Goal: Information Seeking & Learning: Check status

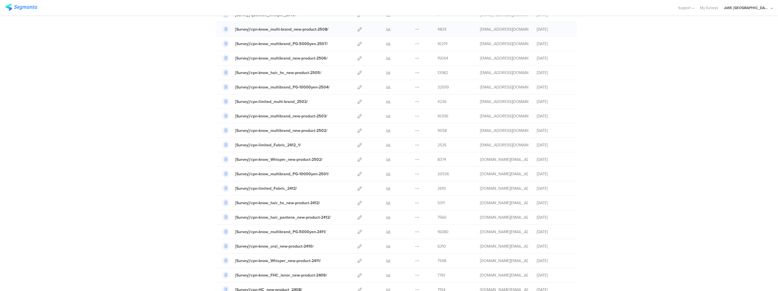
scroll to position [85, 0]
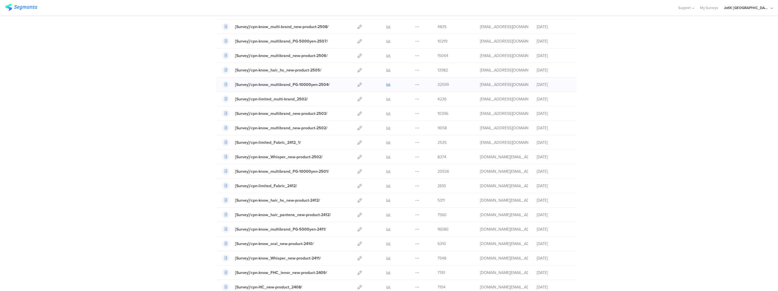
click at [386, 83] on icon at bounding box center [388, 84] width 4 height 4
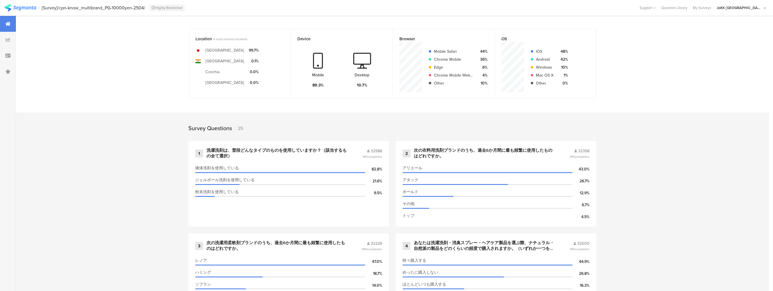
scroll to position [142, 0]
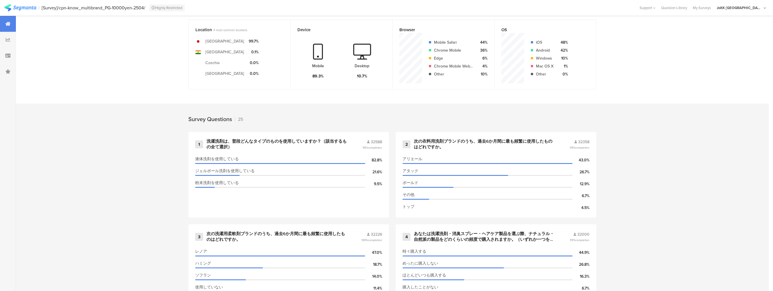
click at [274, 126] on div "Survey Questions 25" at bounding box center [392, 117] width 453 height 28
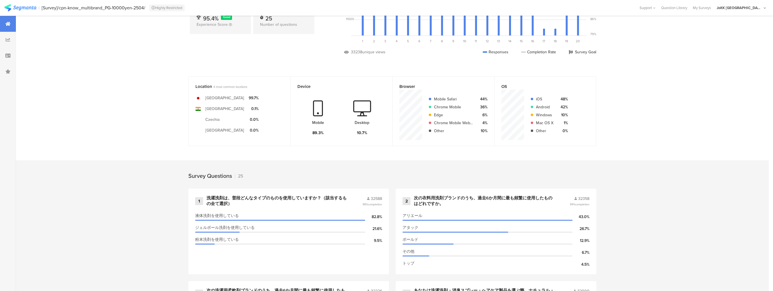
scroll to position [0, 0]
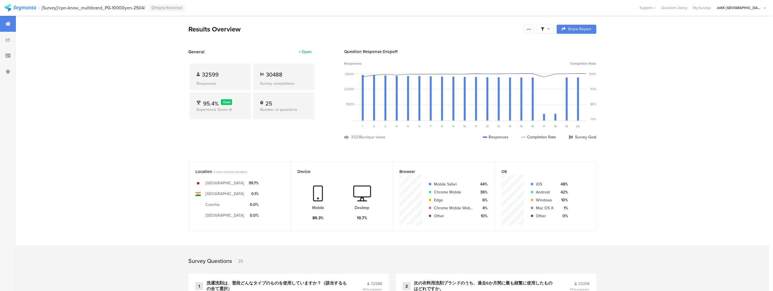
click at [9, 27] on div at bounding box center [8, 24] width 16 height 16
click at [23, 6] on img at bounding box center [20, 7] width 32 height 7
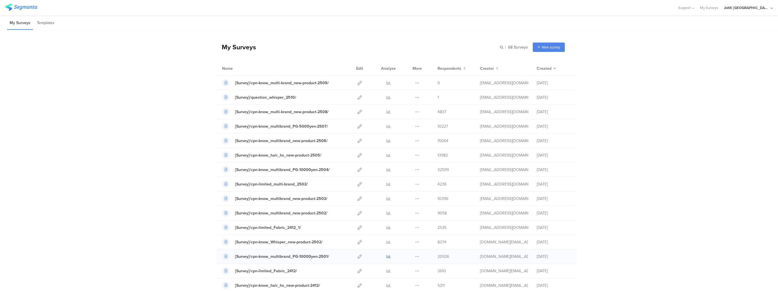
click at [387, 254] on icon at bounding box center [388, 256] width 4 height 4
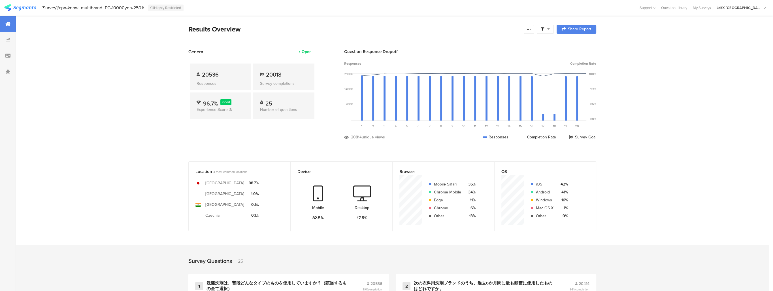
click at [25, 7] on img at bounding box center [20, 7] width 32 height 7
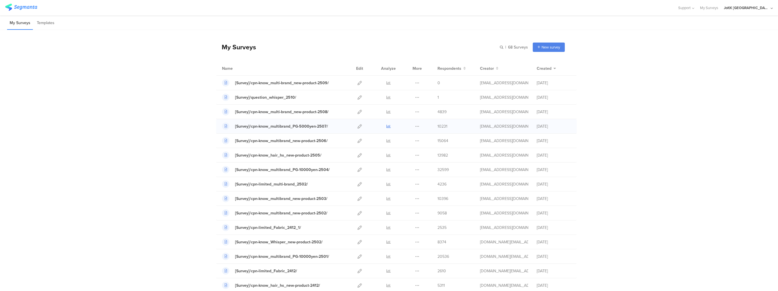
click at [386, 125] on icon at bounding box center [388, 126] width 4 height 4
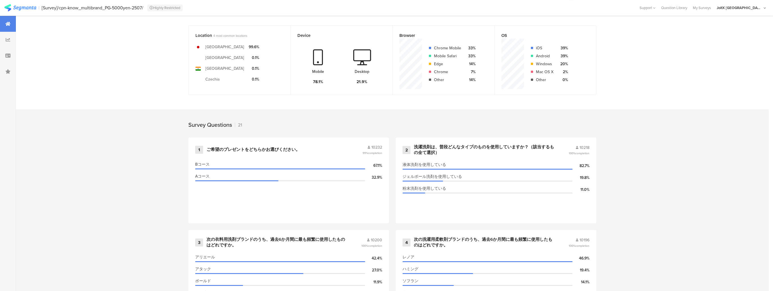
scroll to position [142, 0]
